Goal: Transaction & Acquisition: Purchase product/service

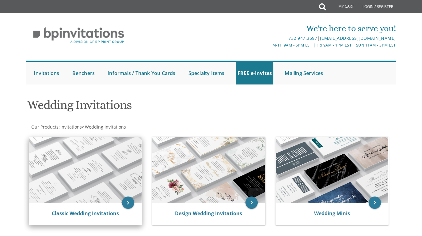
click at [117, 179] on img at bounding box center [85, 170] width 112 height 66
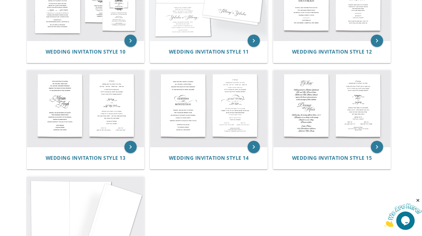
scroll to position [495, 0]
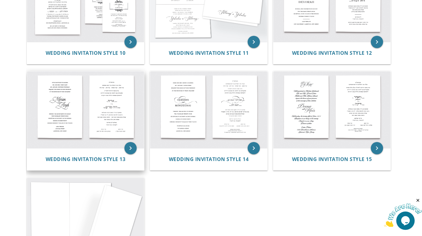
click at [82, 126] on img at bounding box center [85, 109] width 117 height 77
